Goal: Find specific page/section: Find specific page/section

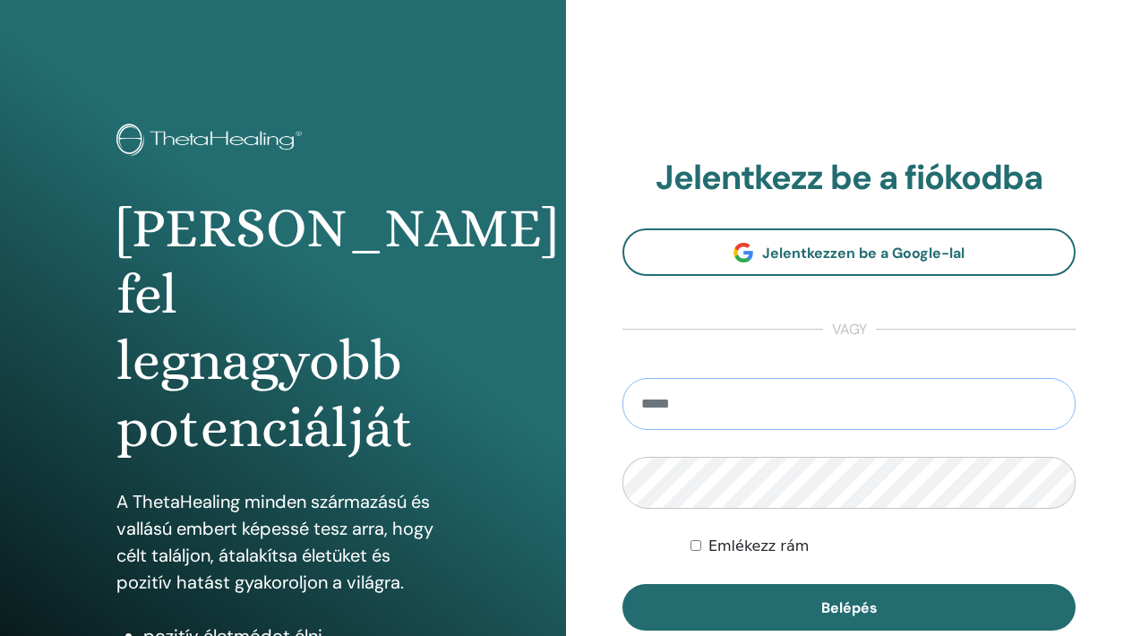
type input "**********"
click at [849, 607] on button "Belépés" at bounding box center [849, 607] width 453 height 47
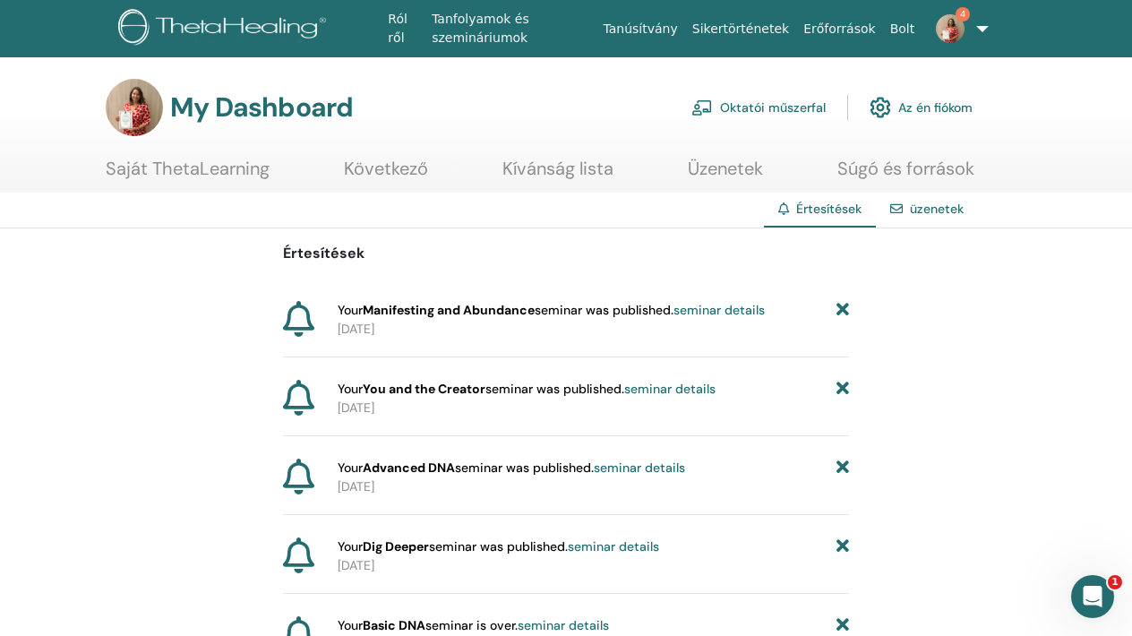
click at [215, 178] on link "Saját ThetaLearning" at bounding box center [188, 175] width 164 height 35
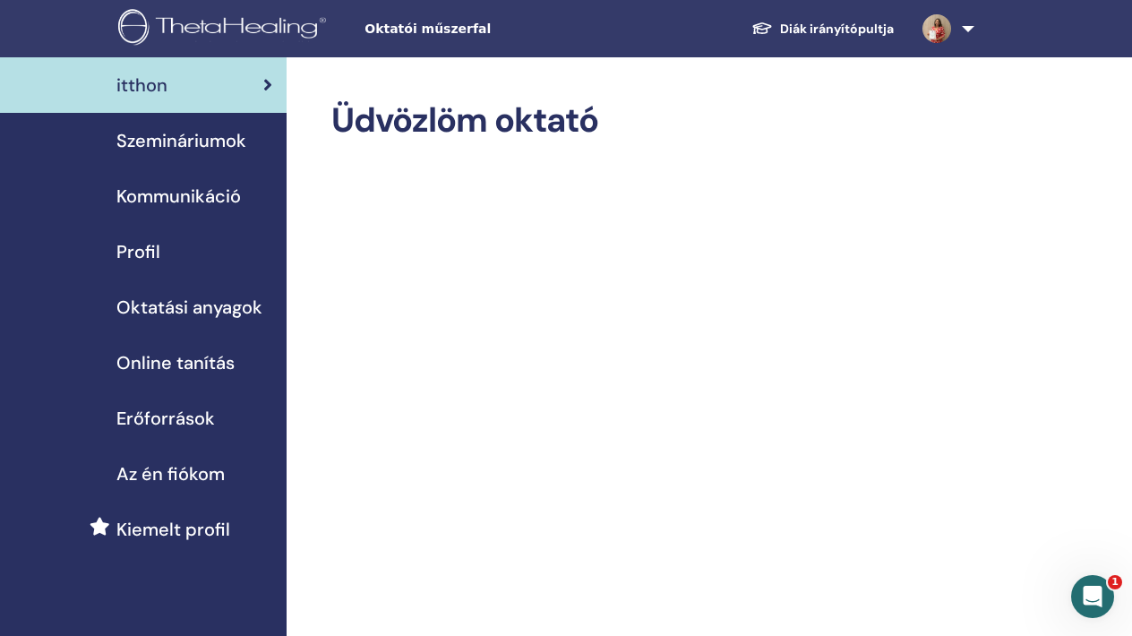
click at [178, 154] on link "Szemináriumok" at bounding box center [143, 141] width 287 height 56
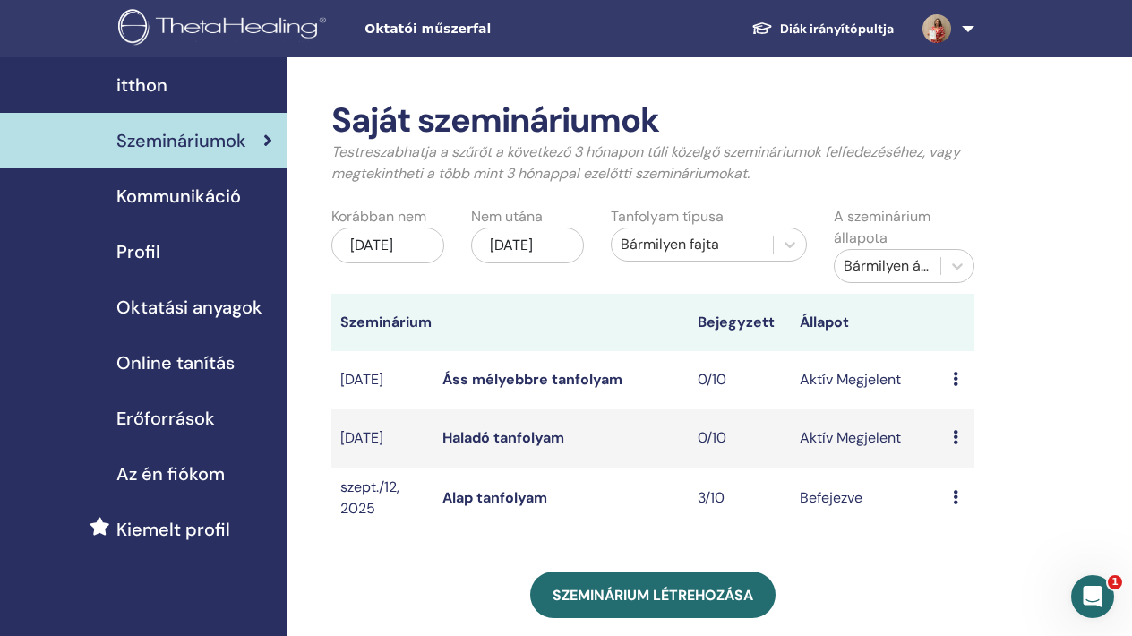
click at [516, 440] on link "Haladó tanfolyam" at bounding box center [504, 437] width 122 height 19
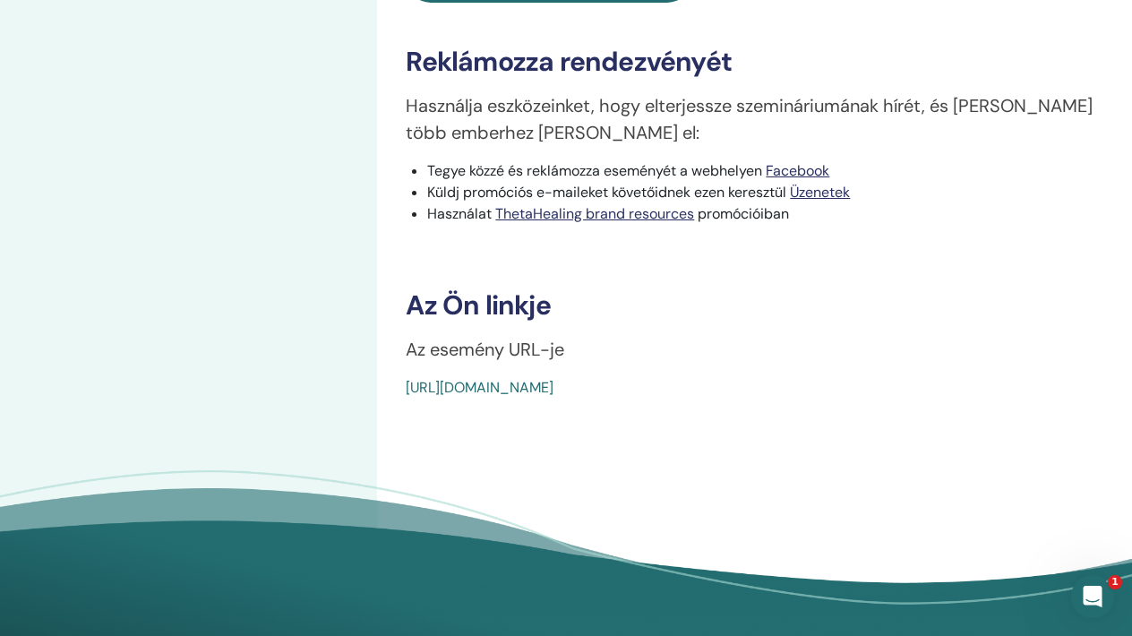
scroll to position [572, 0]
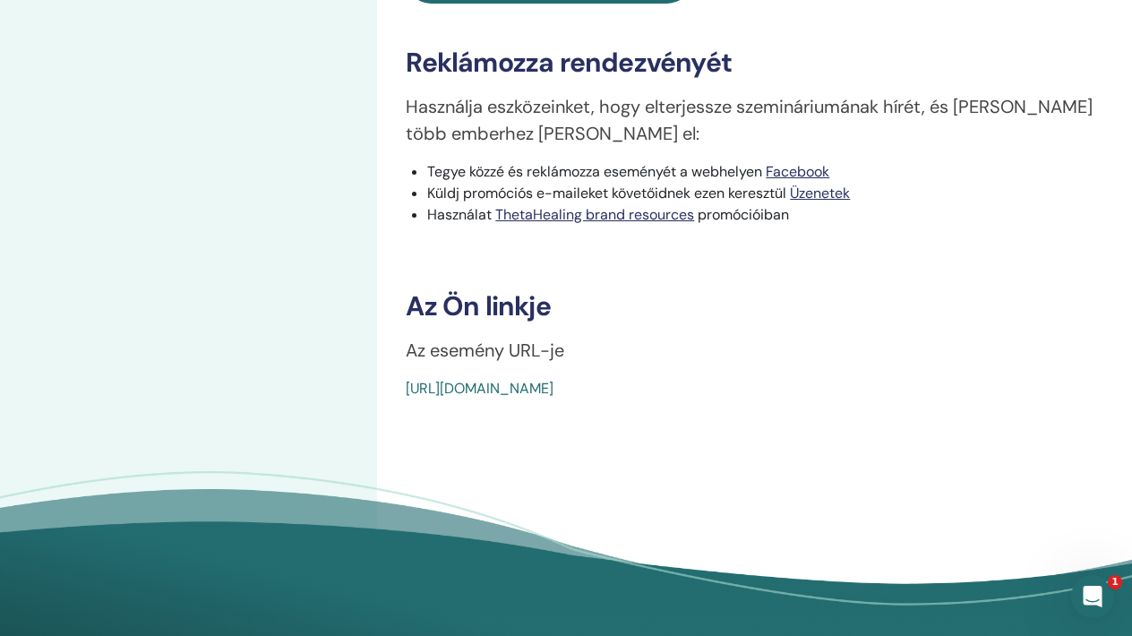
click at [554, 389] on link "https://www.thetahealing.com/seminar-376462-details.html" at bounding box center [480, 388] width 148 height 19
